Goal: Transaction & Acquisition: Purchase product/service

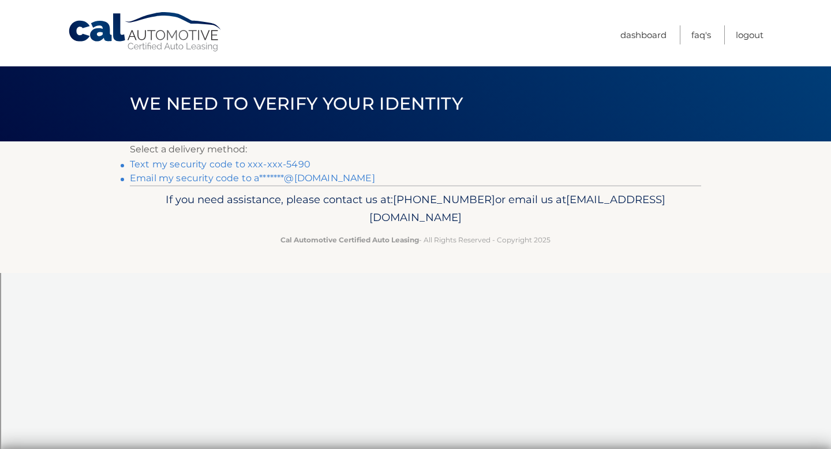
click at [280, 164] on link "Text my security code to xxx-xxx-5490" at bounding box center [220, 164] width 181 height 11
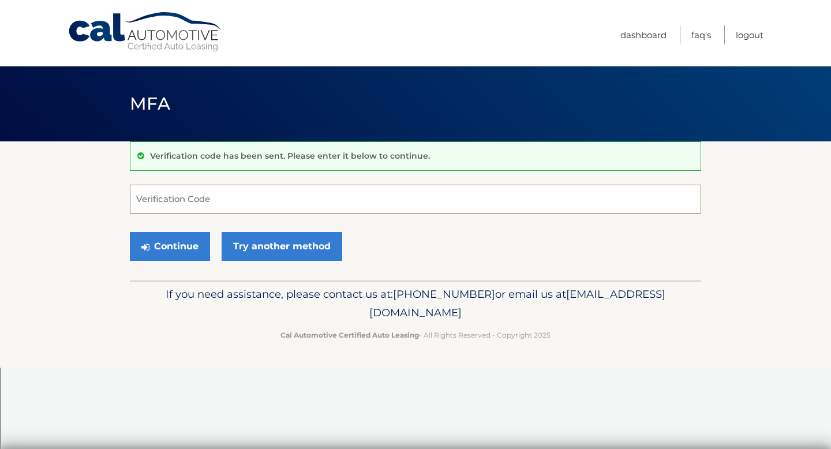
click at [251, 196] on input "Verification Code" at bounding box center [415, 199] width 571 height 29
type input "784215"
click at [178, 243] on button "Continue" at bounding box center [170, 246] width 80 height 29
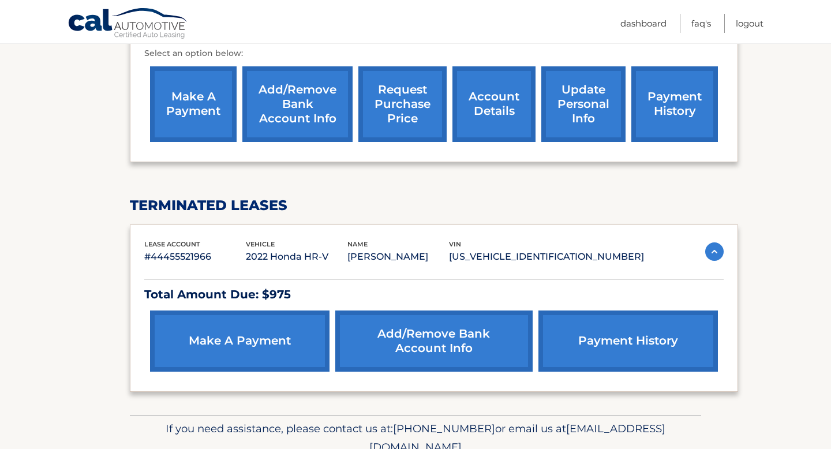
scroll to position [388, 0]
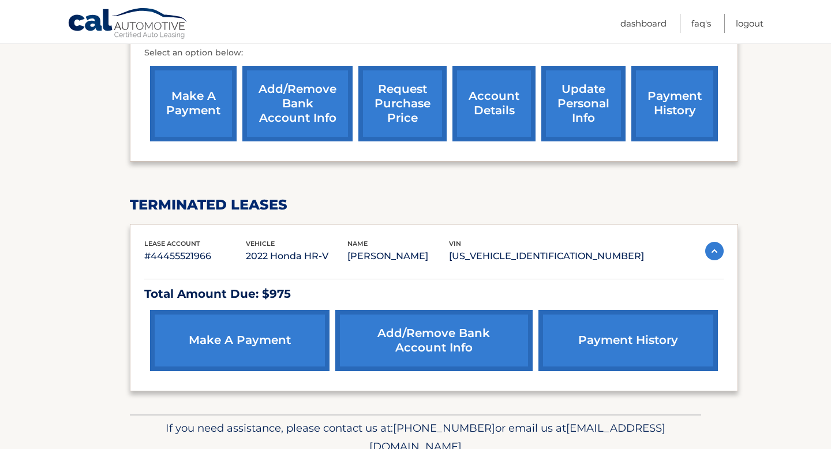
click at [270, 311] on link "make a payment" at bounding box center [239, 340] width 179 height 61
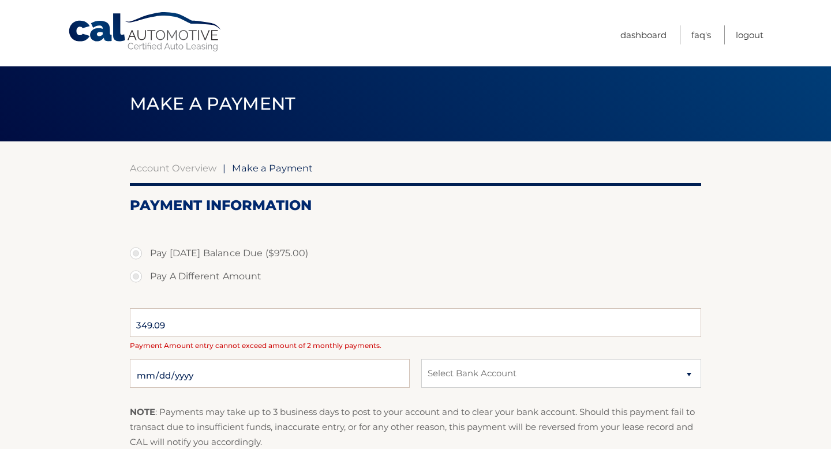
select select "YTAwMTA2NWYtZDc1OS00ZDZlLWI5NjctMDM1MzJkYjljZjk4"
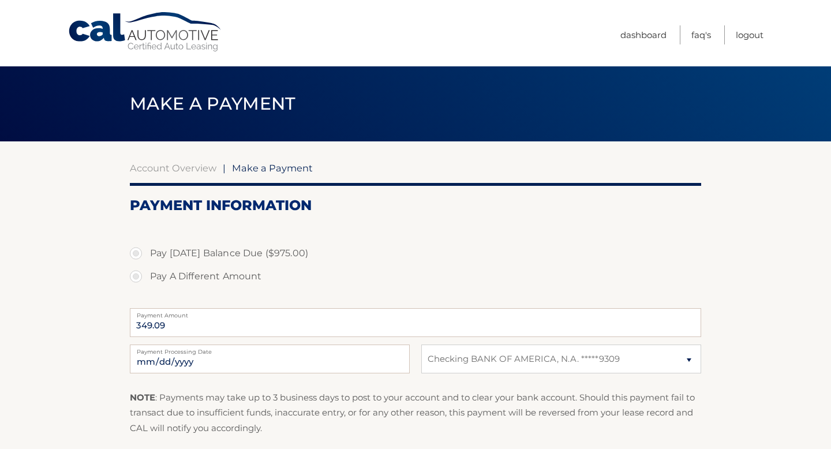
scroll to position [45, 0]
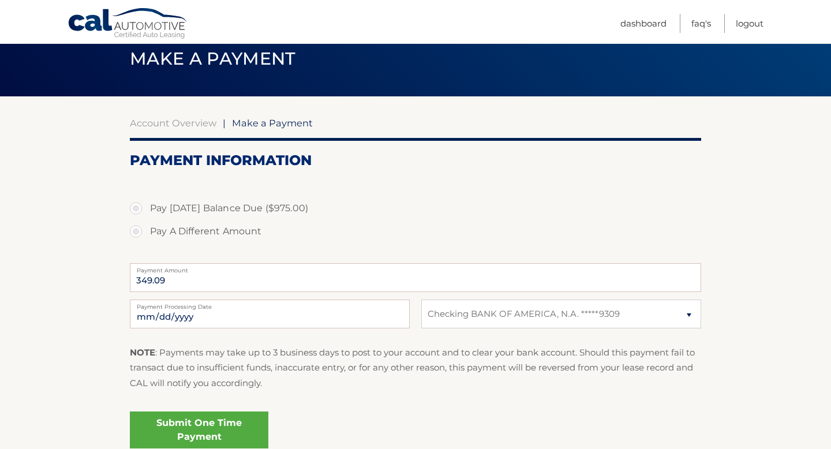
click at [139, 234] on label "Pay A Different Amount" at bounding box center [415, 231] width 571 height 23
click at [139, 234] on input "Pay A Different Amount" at bounding box center [140, 229] width 12 height 18
radio input "true"
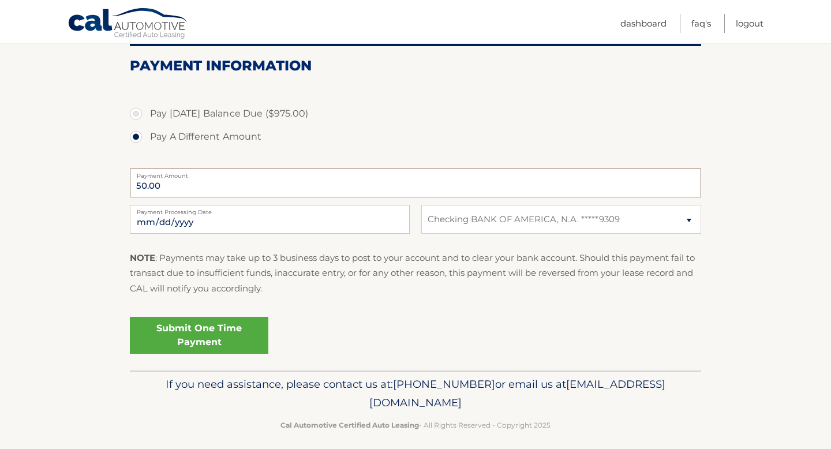
scroll to position [141, 0]
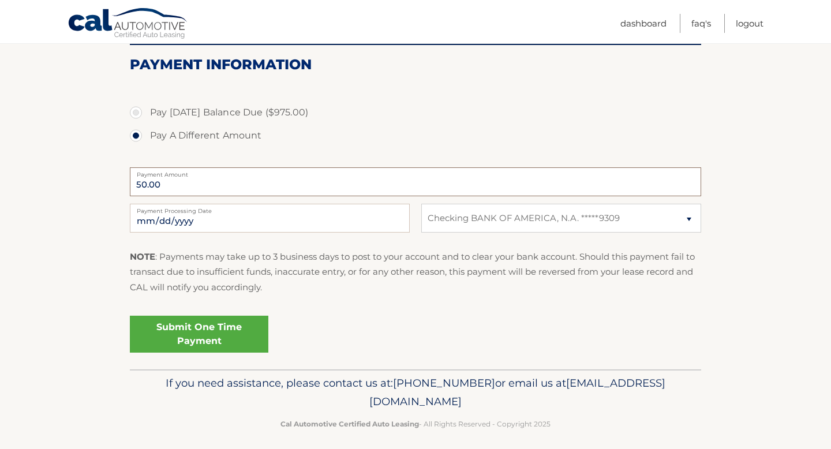
type input "50.00"
click at [219, 339] on link "Submit One Time Payment" at bounding box center [199, 333] width 138 height 37
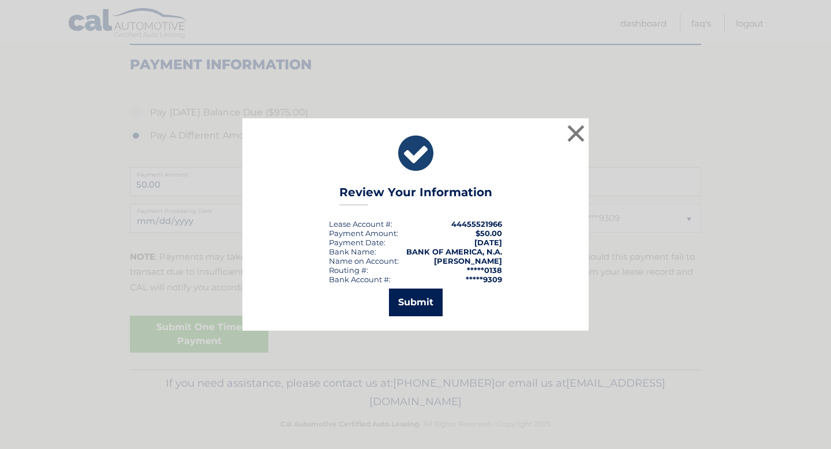
click at [414, 302] on button "Submit" at bounding box center [416, 302] width 54 height 28
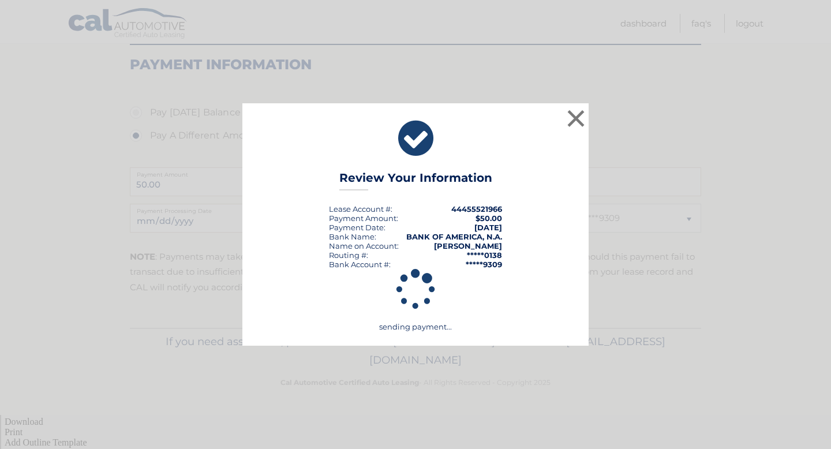
scroll to position [107, 0]
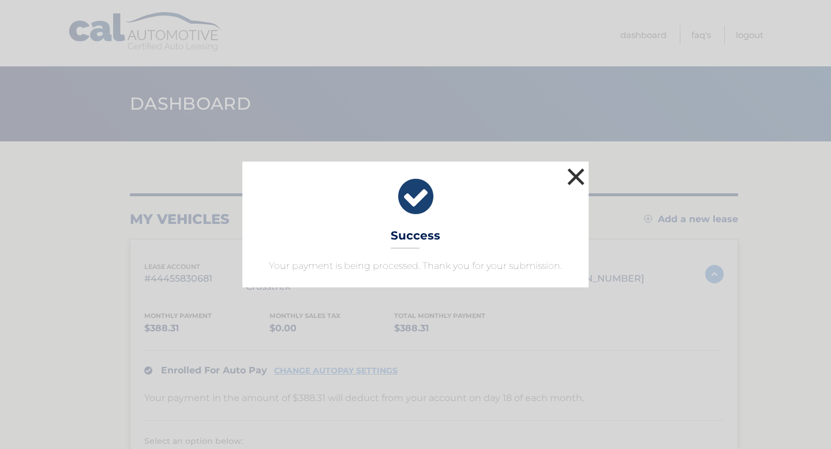
click at [574, 179] on button "×" at bounding box center [575, 176] width 23 height 23
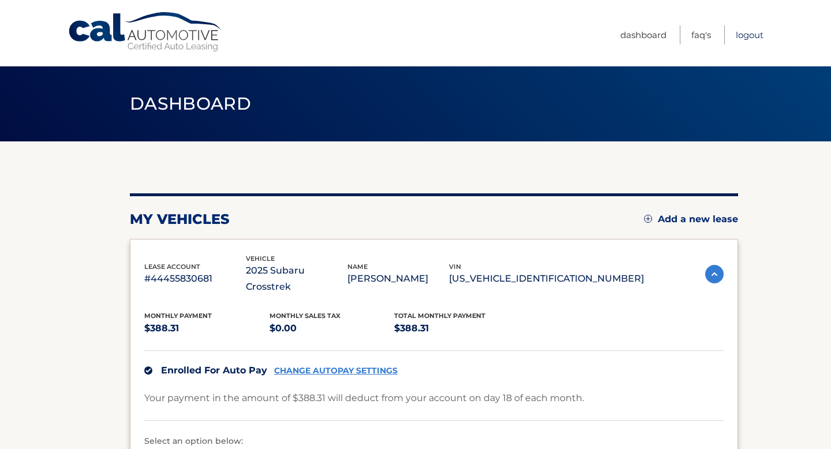
click at [743, 35] on link "Logout" at bounding box center [749, 34] width 28 height 19
